Goal: Information Seeking & Learning: Learn about a topic

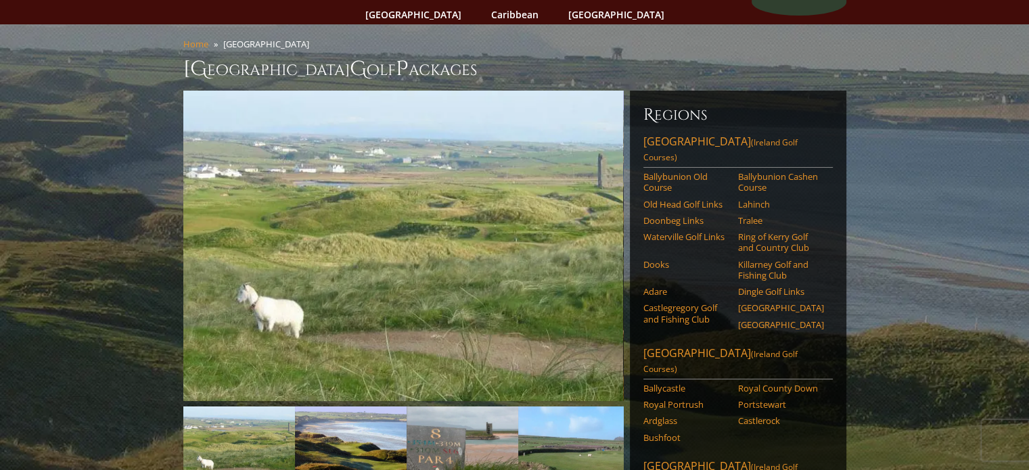
scroll to position [127, 0]
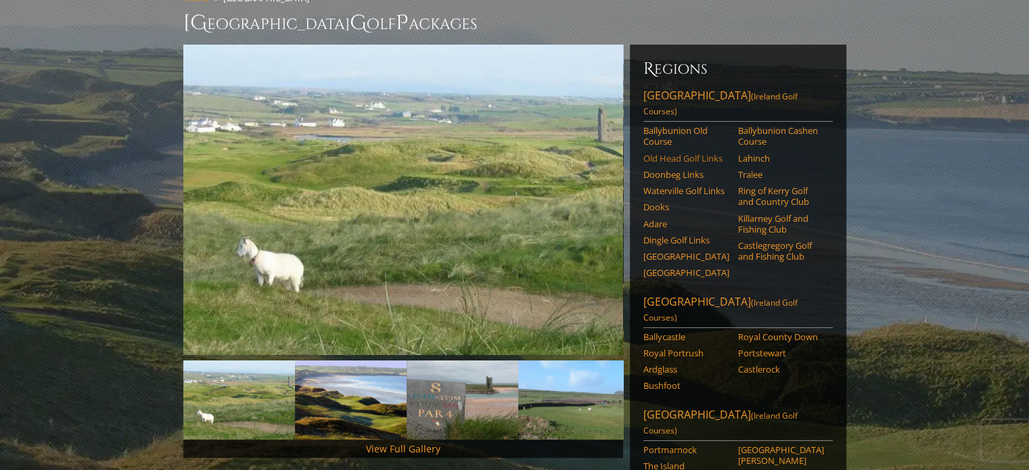
click at [701, 153] on link "Old Head Golf Links" at bounding box center [687, 158] width 86 height 11
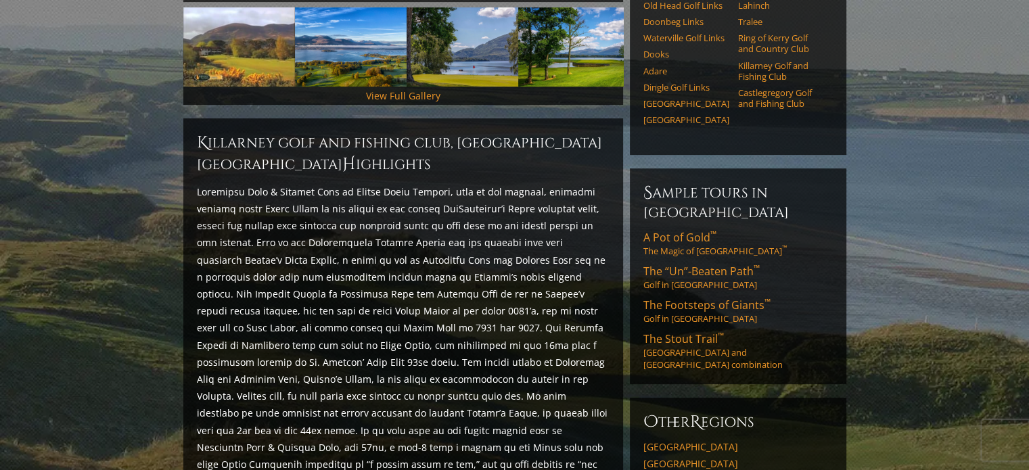
scroll to position [498, 0]
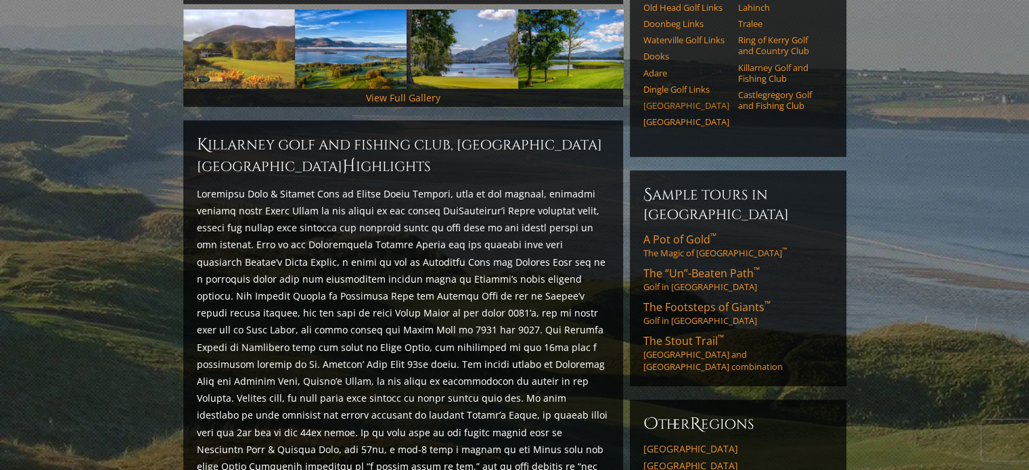
click at [655, 100] on link "[GEOGRAPHIC_DATA]" at bounding box center [687, 105] width 86 height 11
